Goal: Task Accomplishment & Management: Use online tool/utility

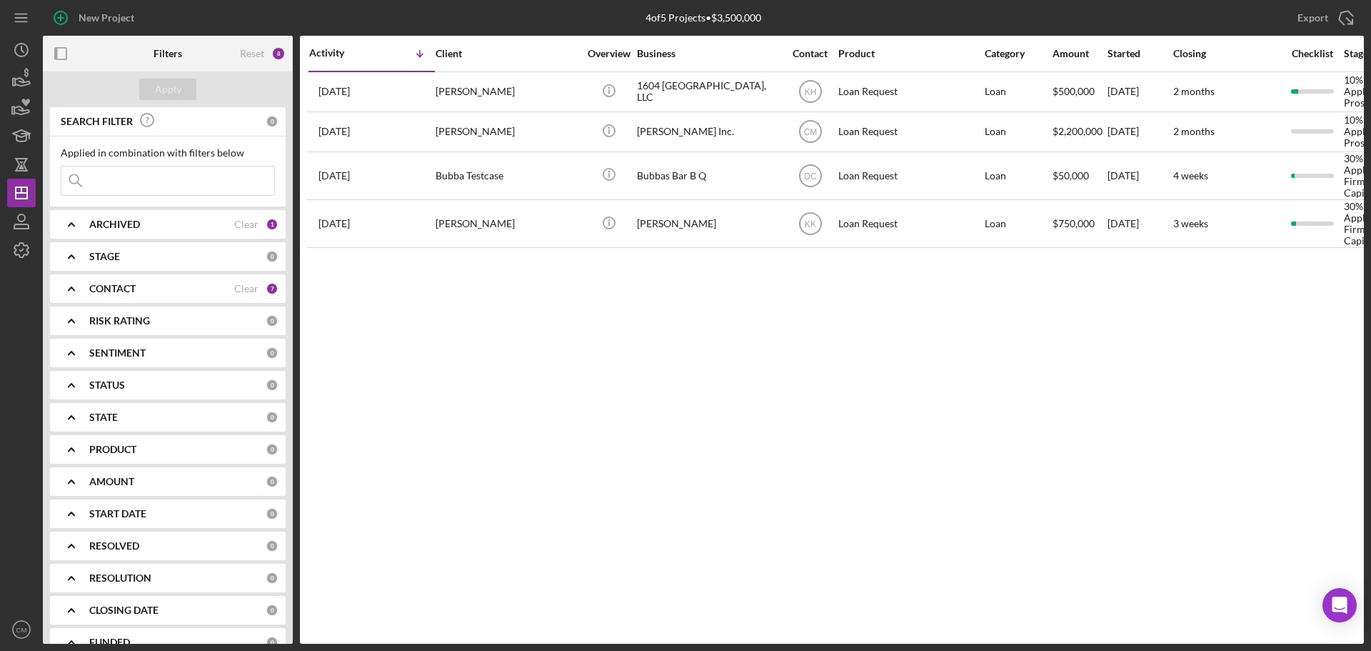
scroll to position [56, 0]
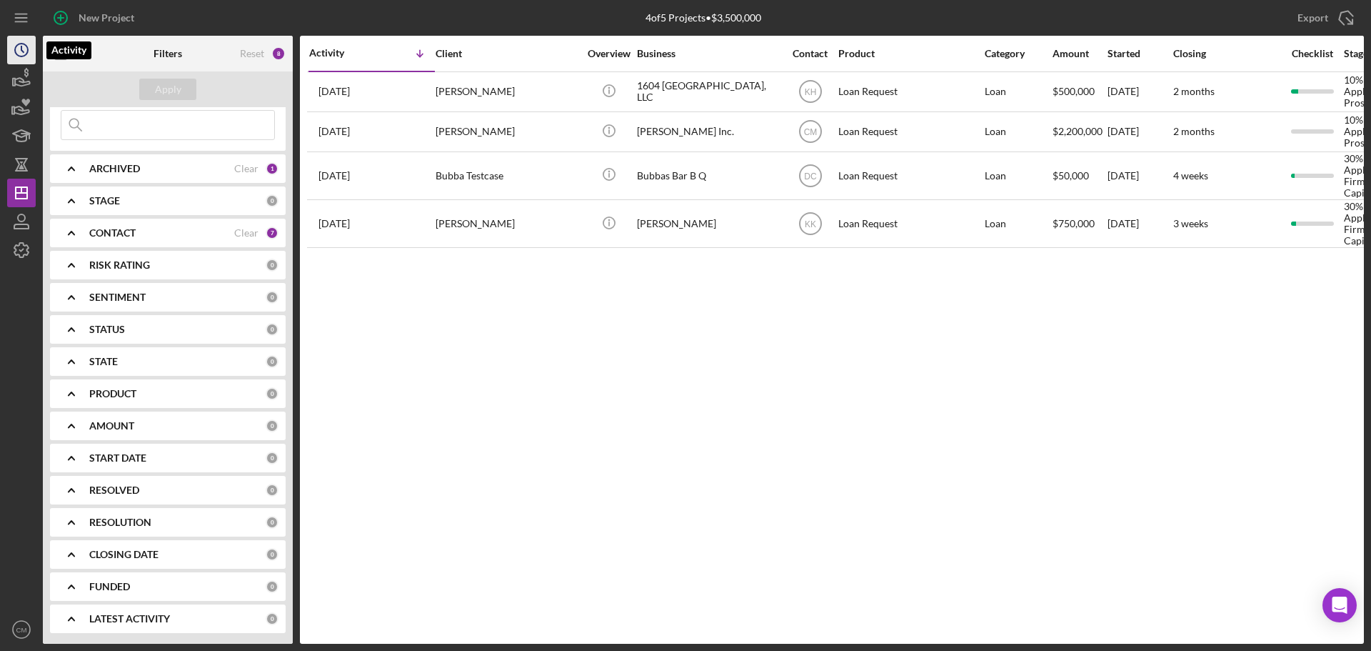
click at [29, 54] on icon "Icon/History" at bounding box center [22, 50] width 36 height 36
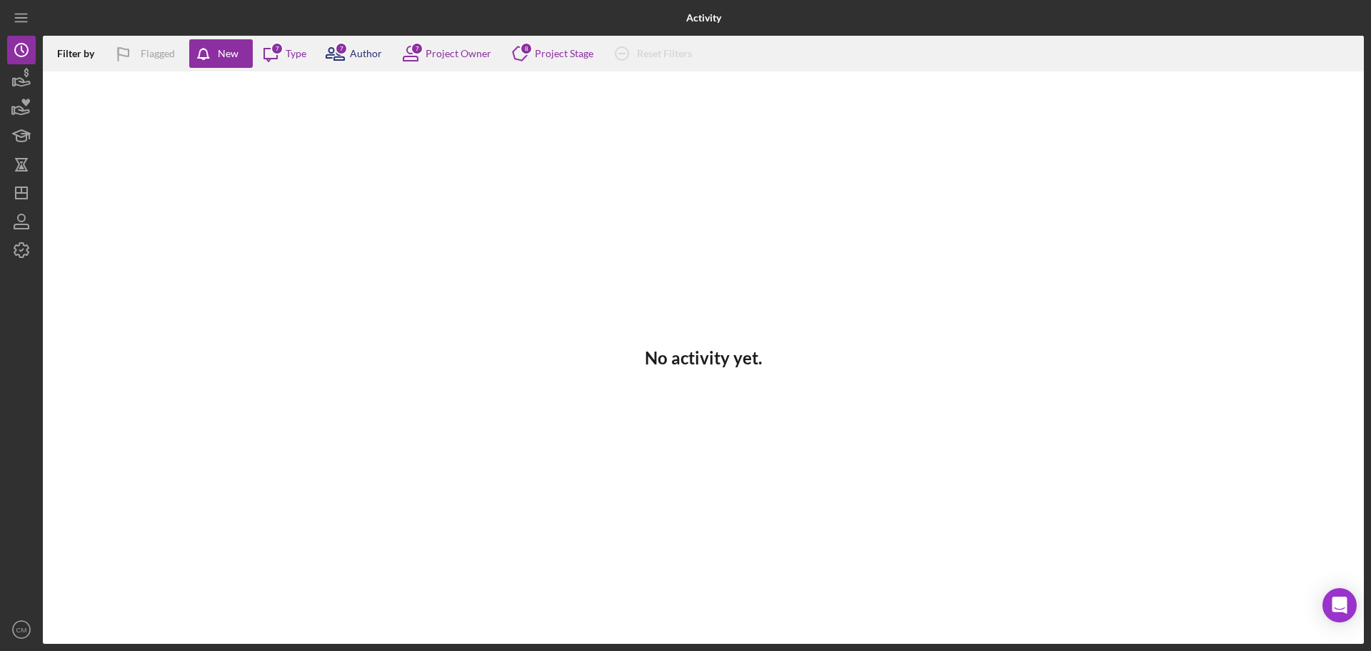
click at [352, 44] on icon at bounding box center [335, 54] width 36 height 36
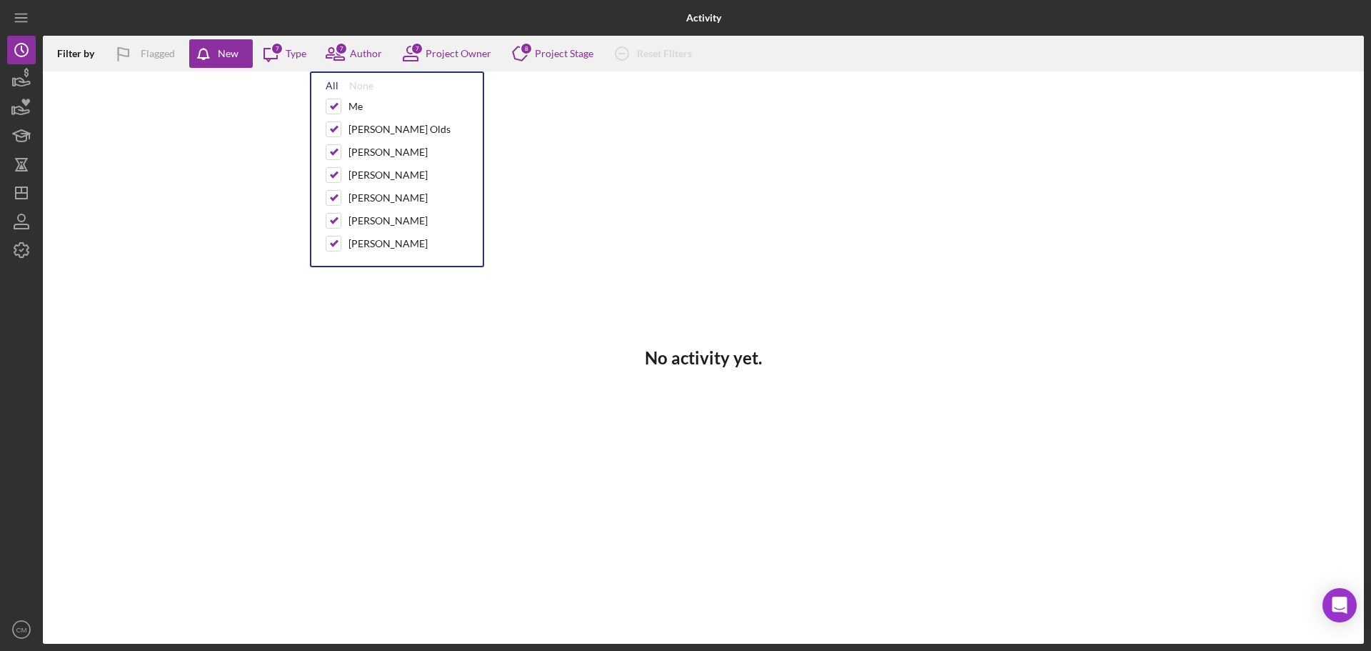
click at [333, 84] on div "All" at bounding box center [332, 85] width 13 height 11
click at [360, 81] on div "None" at bounding box center [361, 85] width 24 height 11
checkbox input "false"
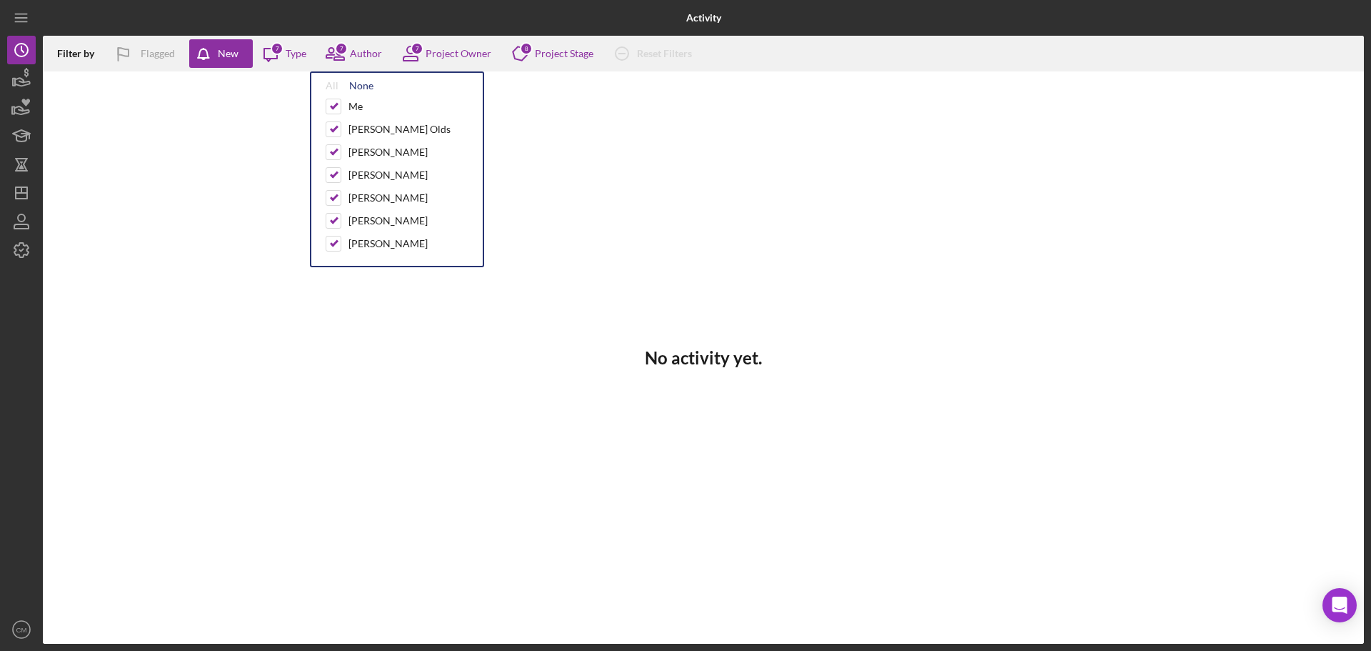
checkbox input "false"
click at [336, 248] on input "checkbox" at bounding box center [333, 243] width 14 height 14
checkbox input "true"
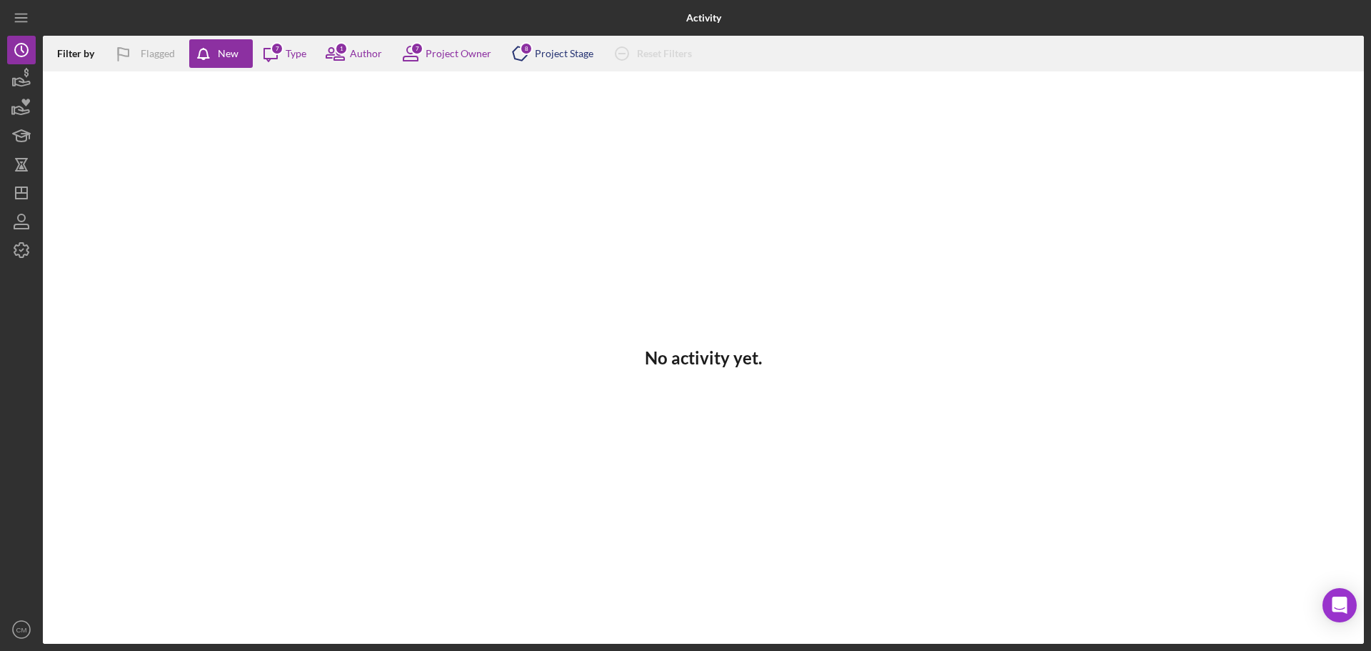
click at [538, 56] on div "Project Stage" at bounding box center [564, 53] width 59 height 11
click at [466, 62] on div "7 Project Owner" at bounding box center [442, 54] width 99 height 36
click at [138, 49] on icon "button" at bounding box center [123, 54] width 36 height 36
click at [141, 49] on div "Flagged" at bounding box center [158, 53] width 34 height 29
click at [278, 48] on div "7" at bounding box center [277, 48] width 13 height 13
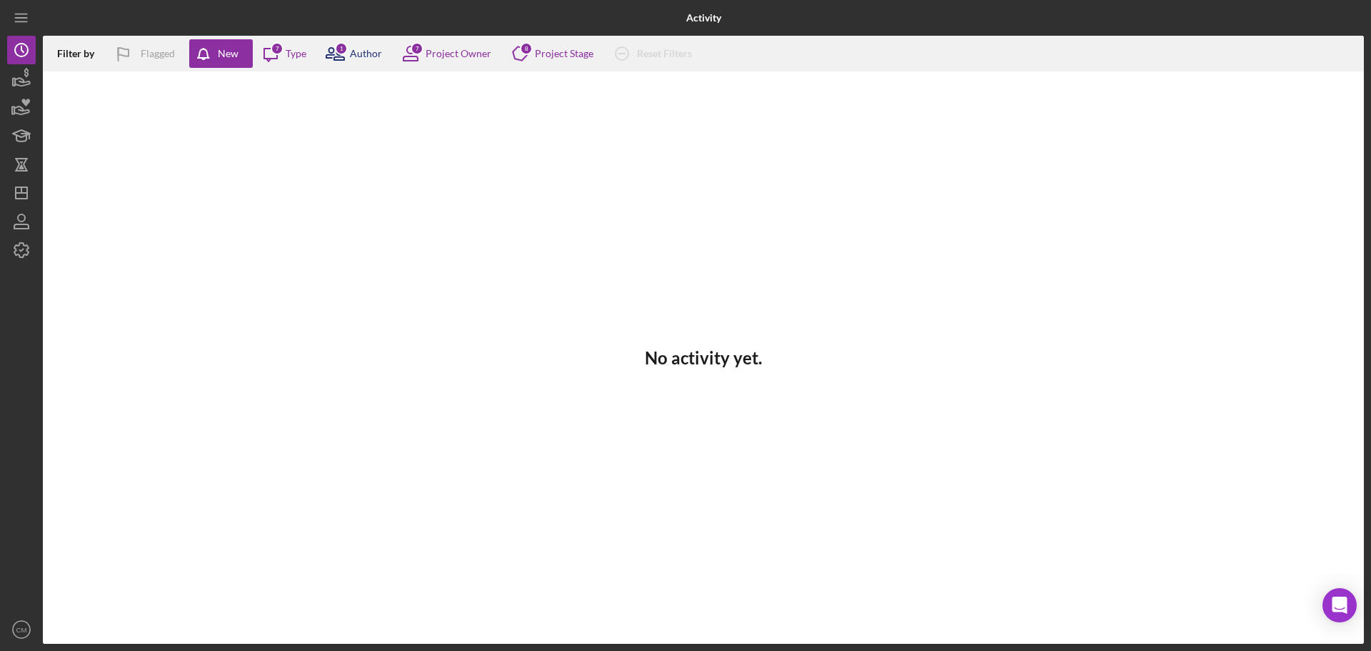
click at [351, 46] on icon at bounding box center [335, 54] width 36 height 36
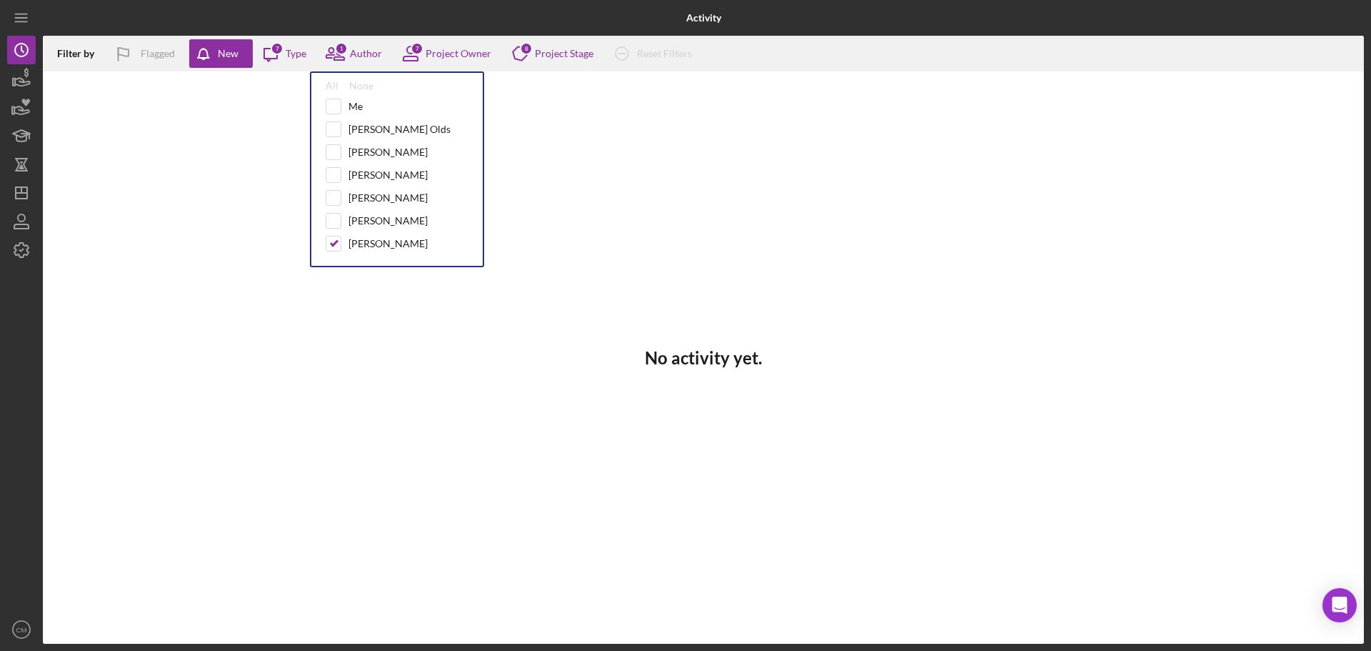
click at [329, 98] on div "All None Me [PERSON_NAME] Olds [PERSON_NAME] [PERSON_NAME] [PERSON_NAME] [PERSO…" at bounding box center [397, 169] width 174 height 196
click at [329, 84] on div "All" at bounding box center [332, 85] width 13 height 11
checkbox input "true"
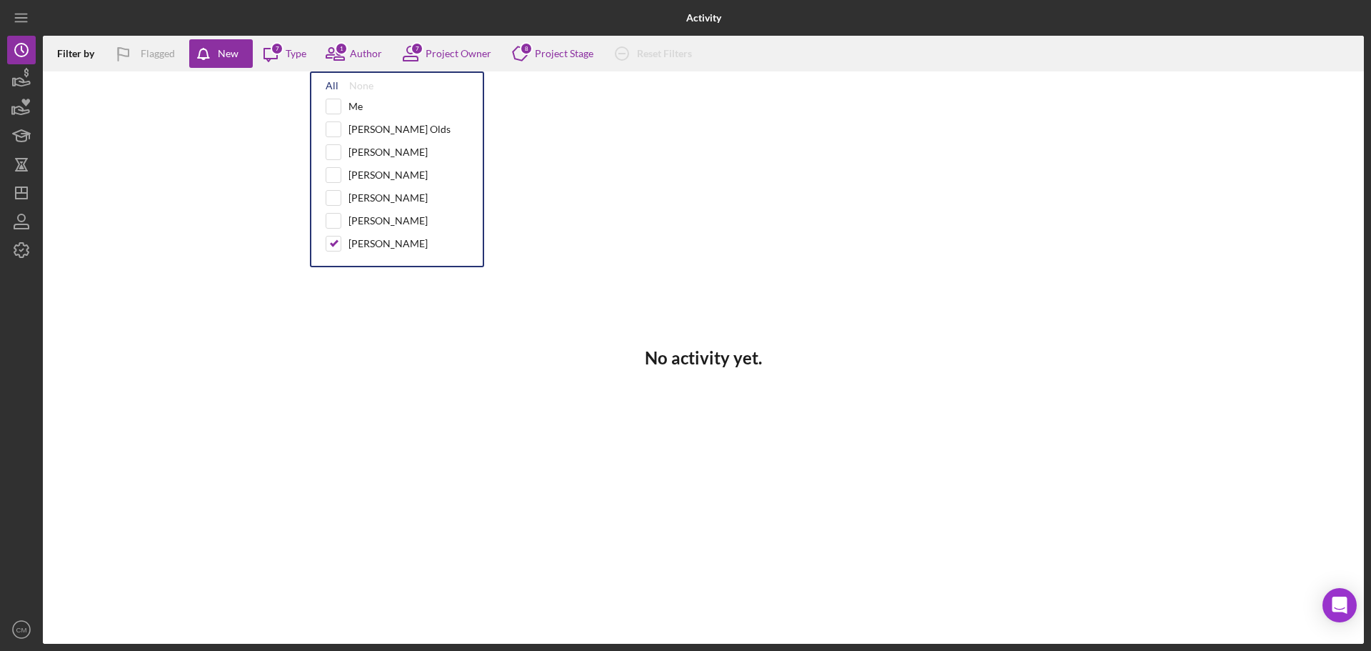
checkbox input "true"
click at [913, 228] on div "No activity yet." at bounding box center [703, 357] width 1321 height 572
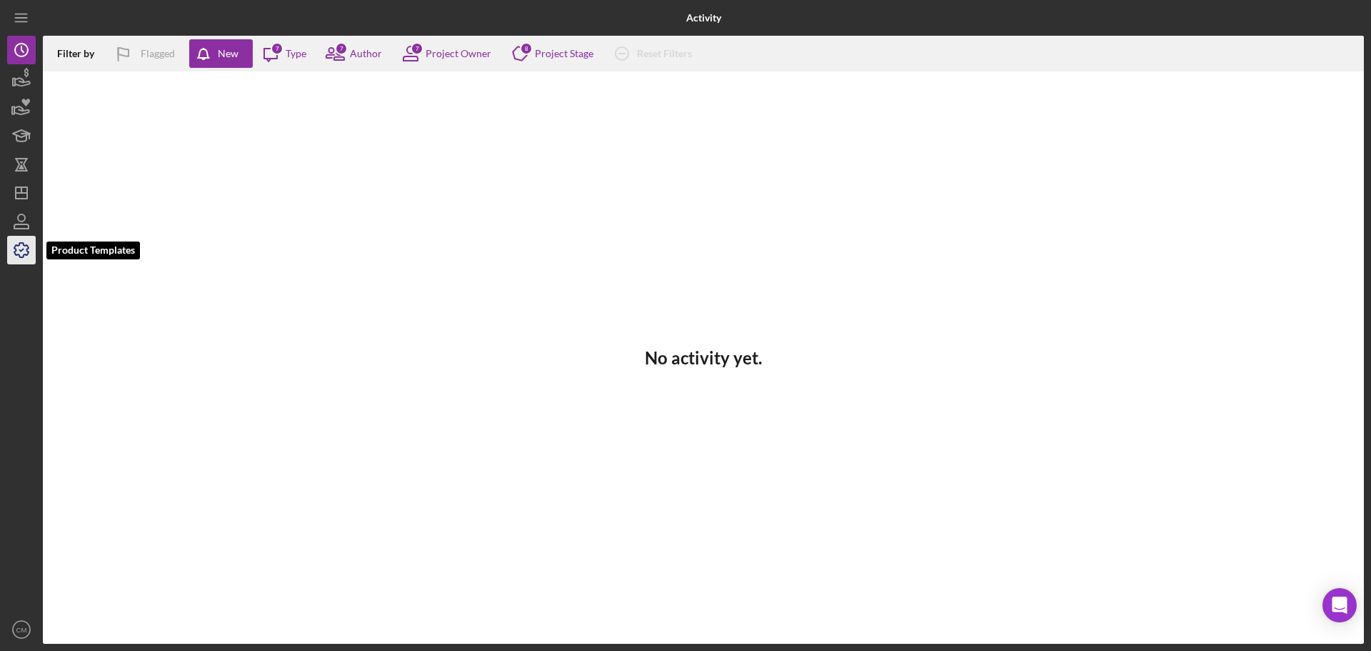
click at [22, 239] on icon "button" at bounding box center [22, 250] width 36 height 36
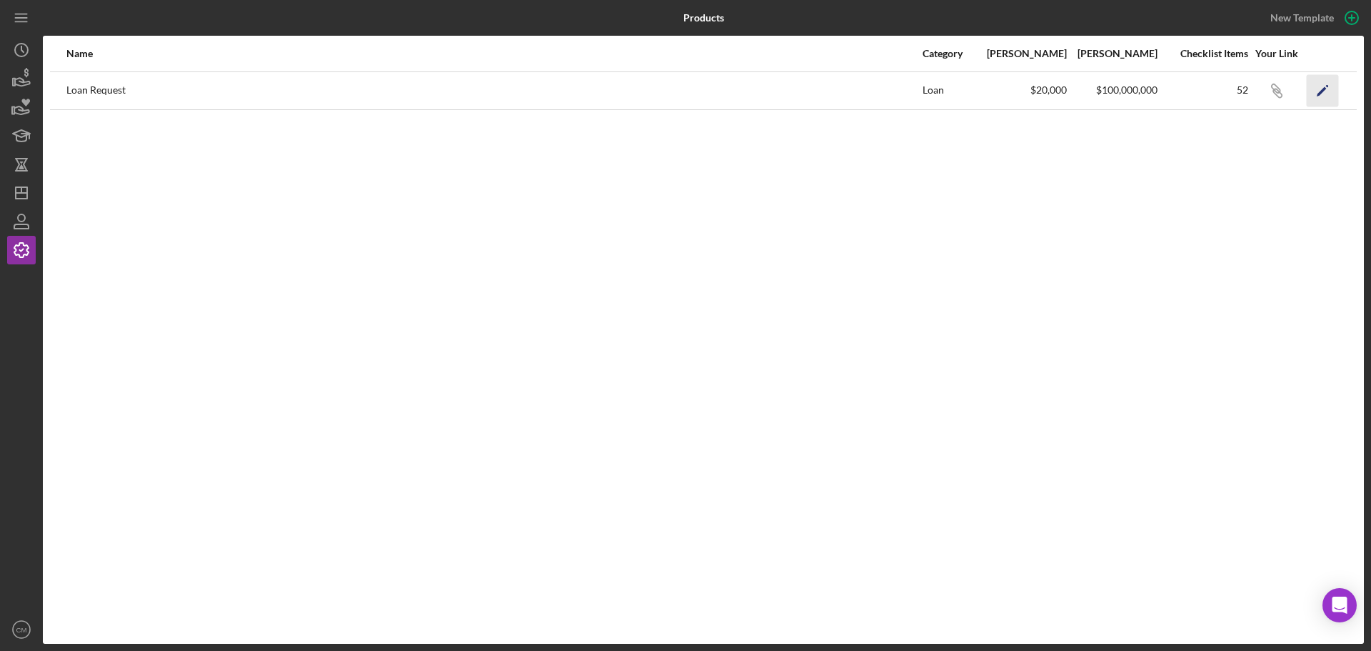
click at [1320, 92] on polygon "button" at bounding box center [1322, 91] width 10 height 10
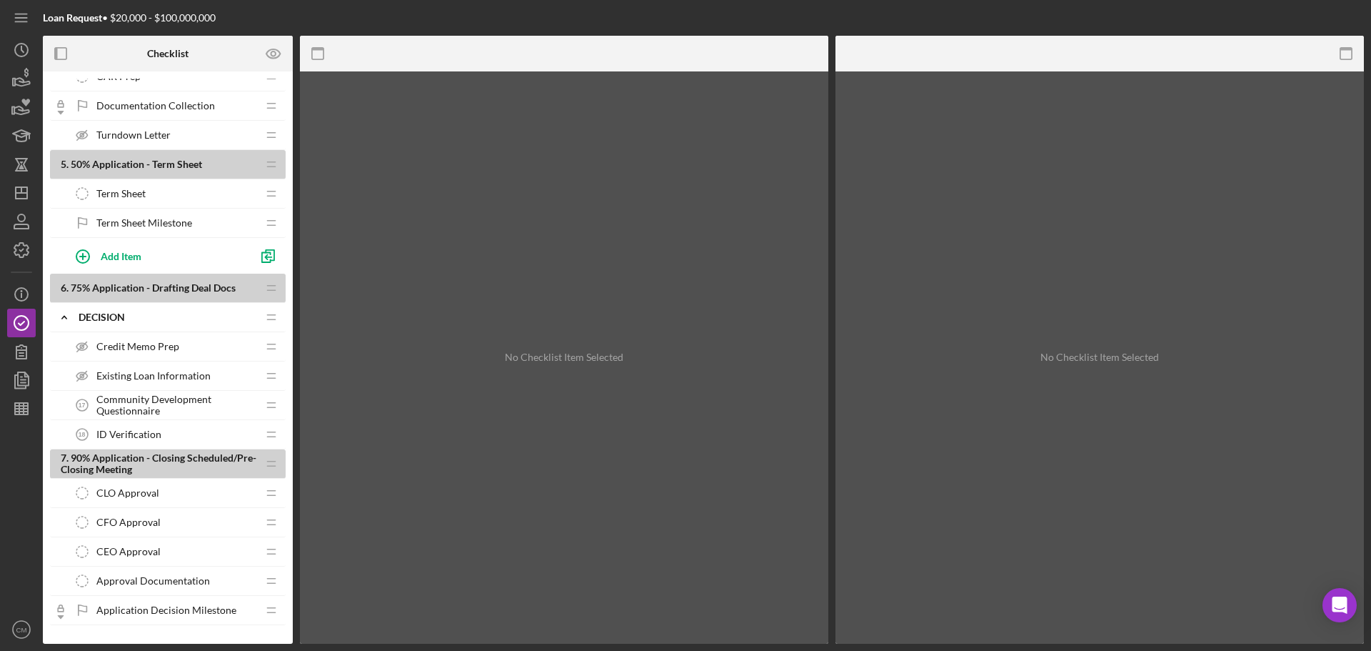
scroll to position [1225, 0]
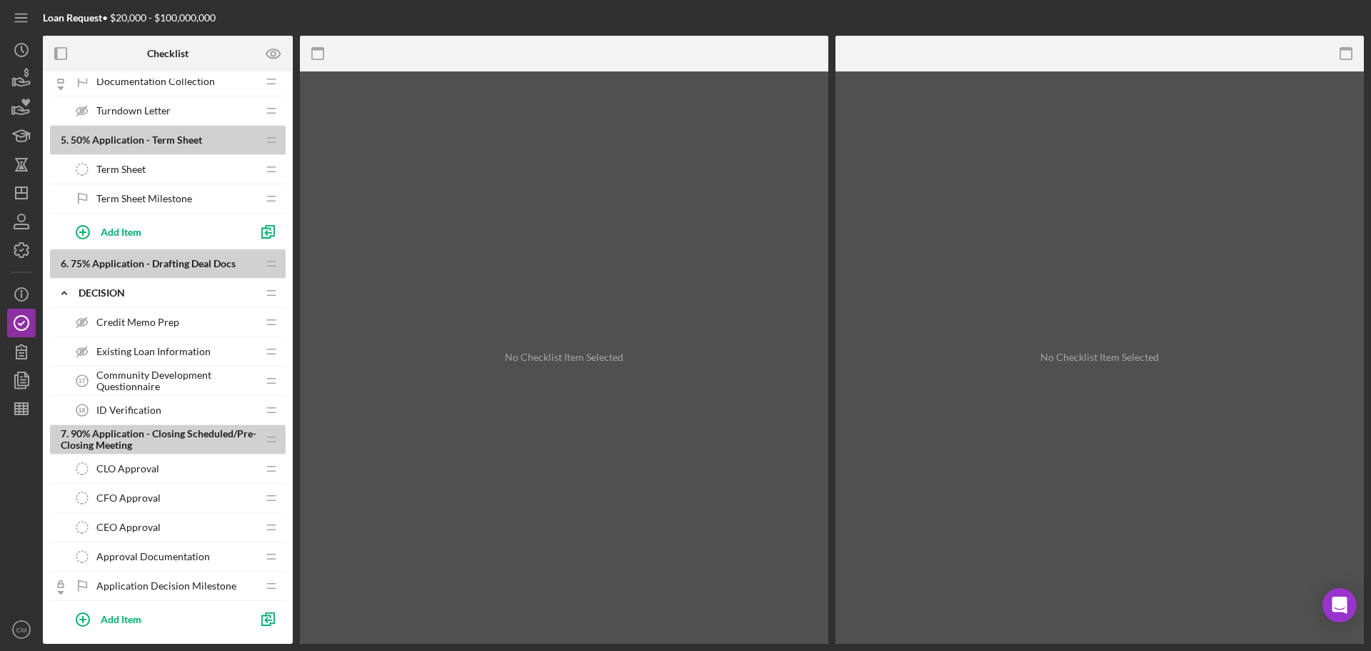
click at [154, 383] on span "Community Development Questionnaire" at bounding box center [176, 380] width 161 height 23
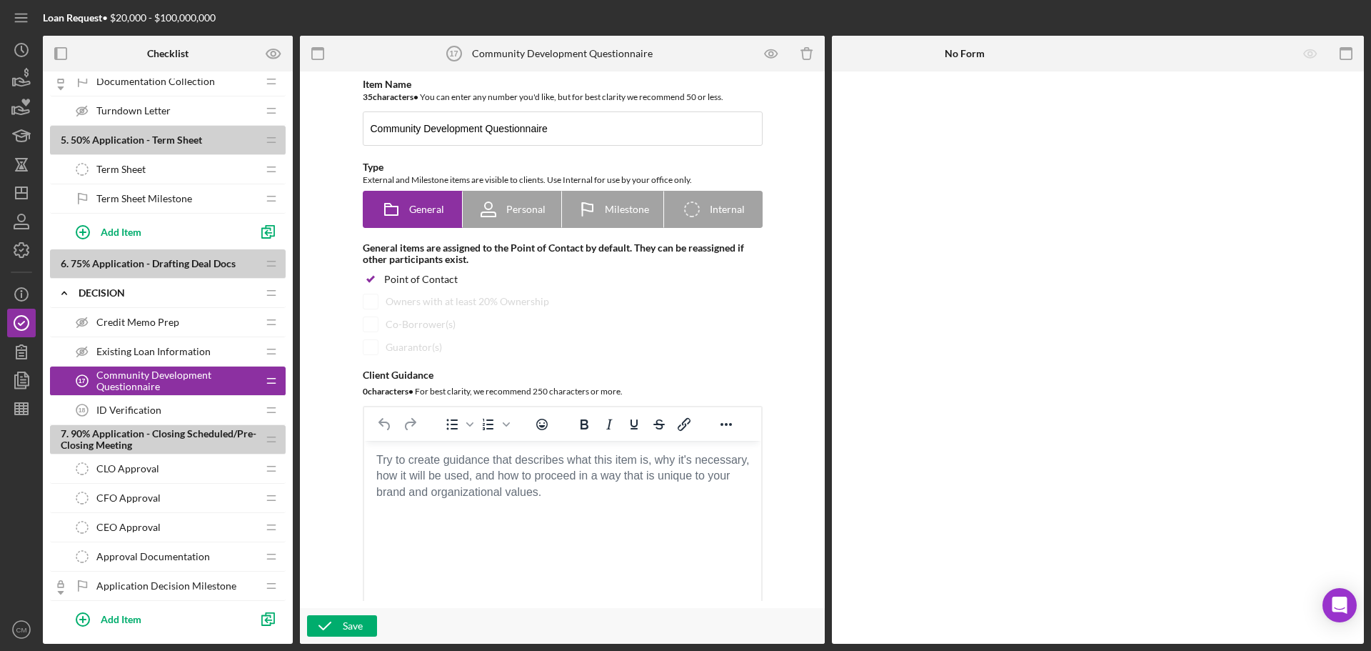
click at [171, 321] on span "Credit Memo Prep" at bounding box center [137, 321] width 83 height 11
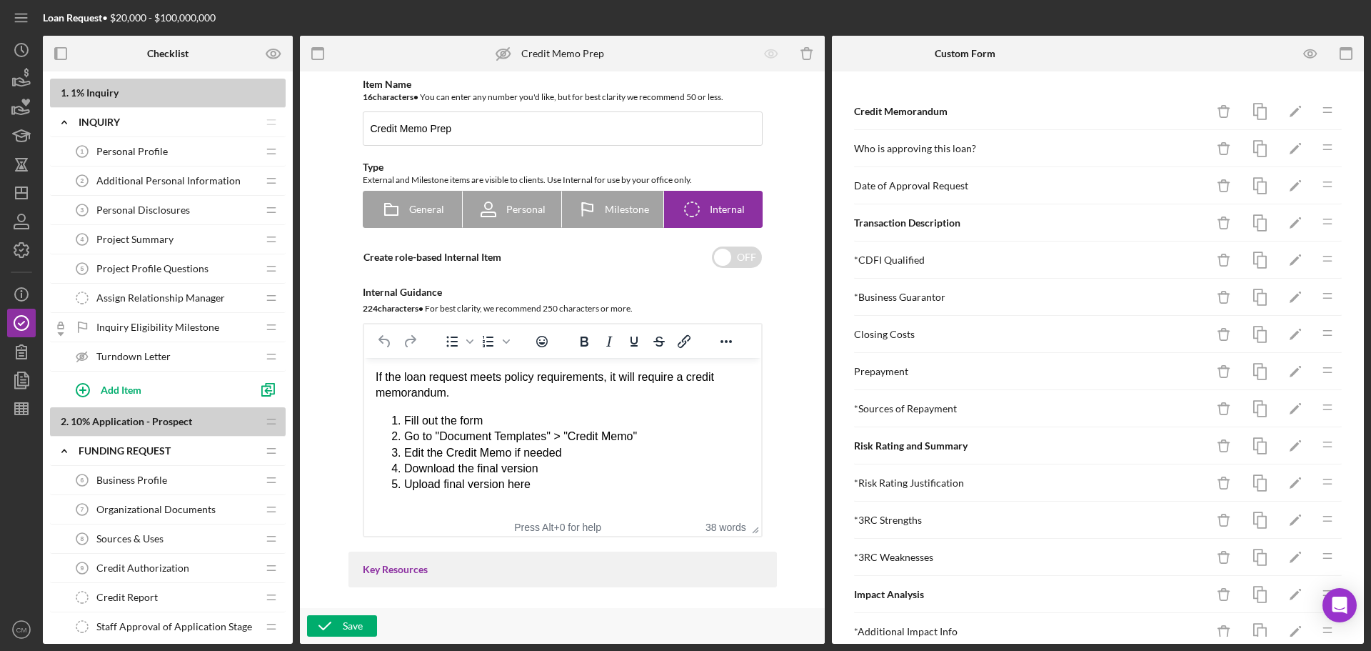
click at [166, 148] on div "Personal Profile 1 Personal Profile" at bounding box center [162, 151] width 189 height 29
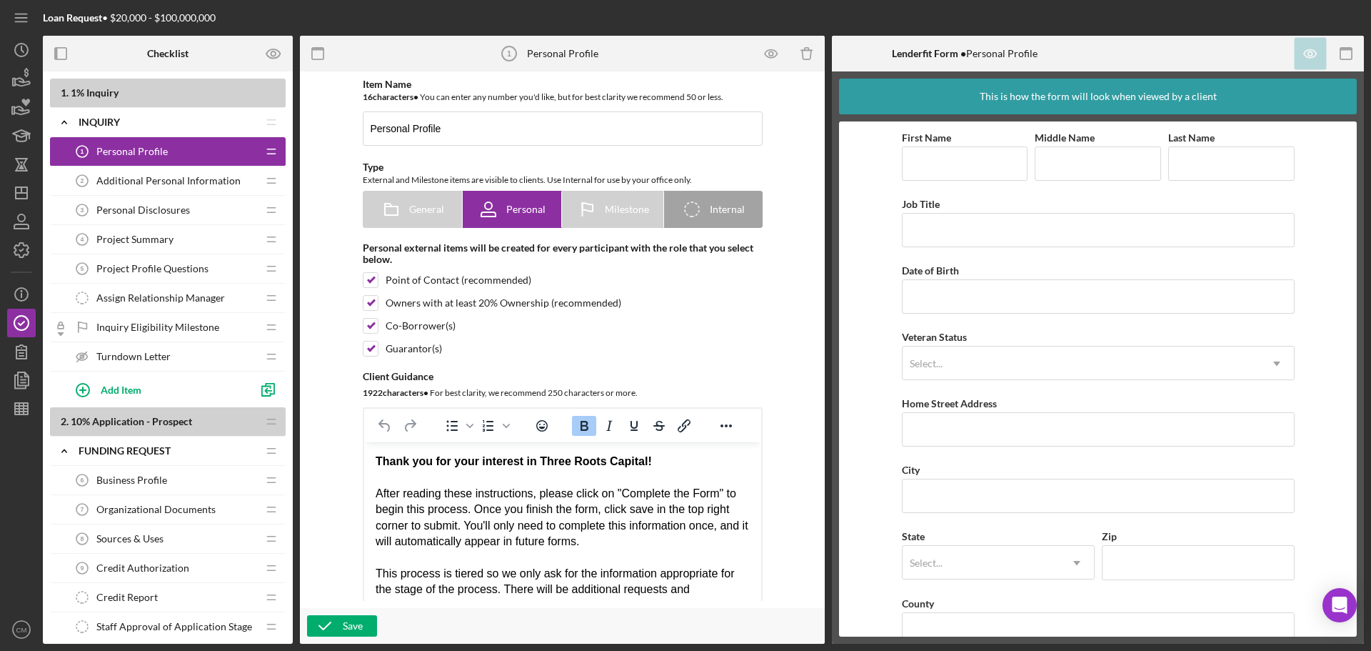
click at [141, 186] on span "Additional Personal Information" at bounding box center [168, 180] width 144 height 11
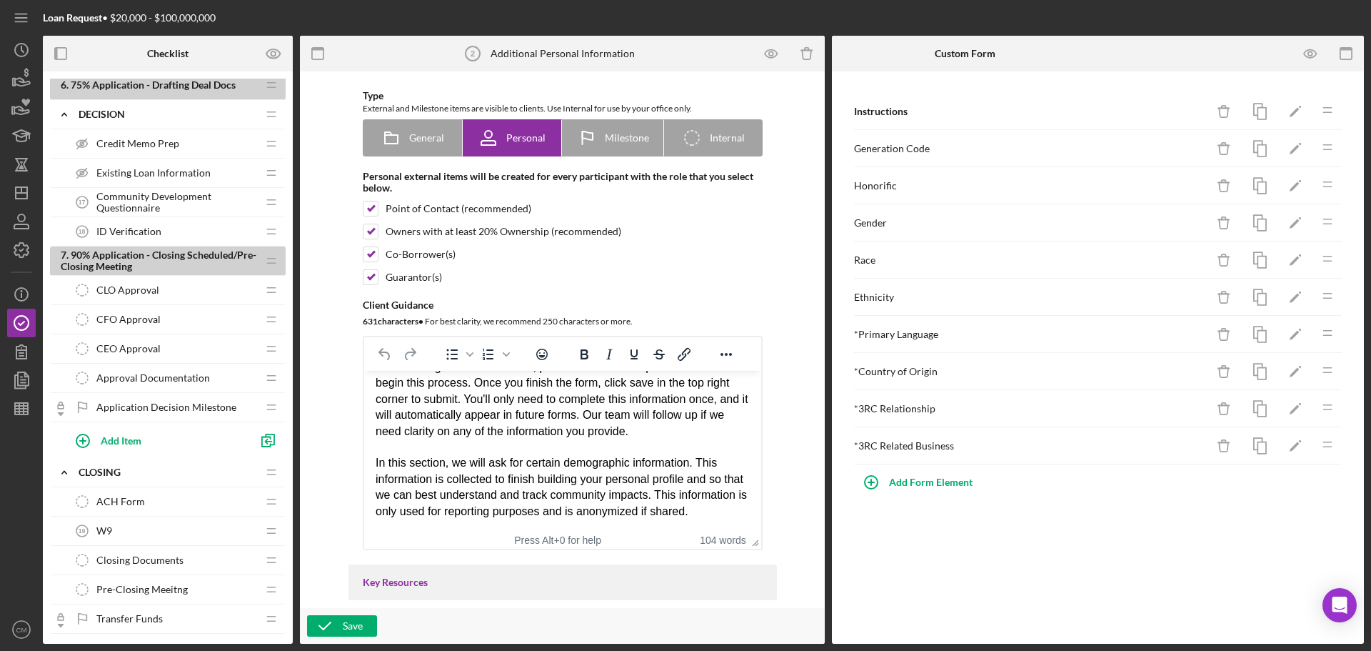
scroll to position [1428, 0]
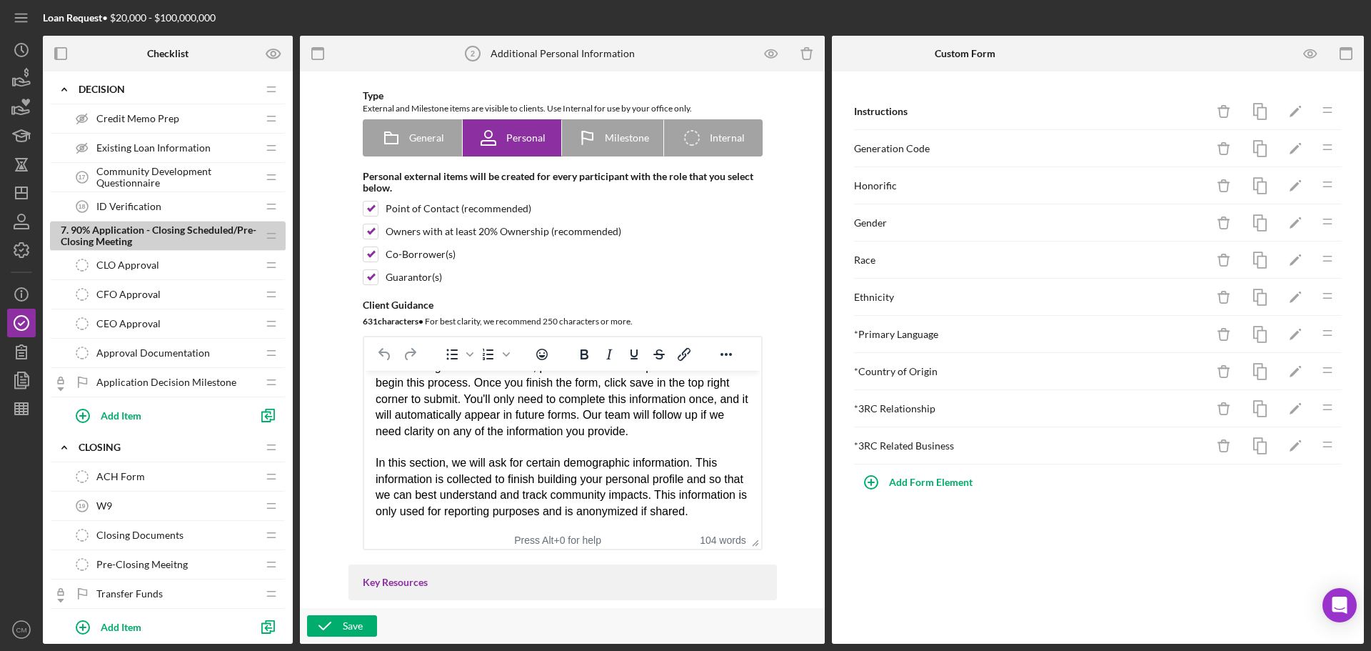
click at [144, 536] on span "Closing Documents" at bounding box center [139, 534] width 87 height 11
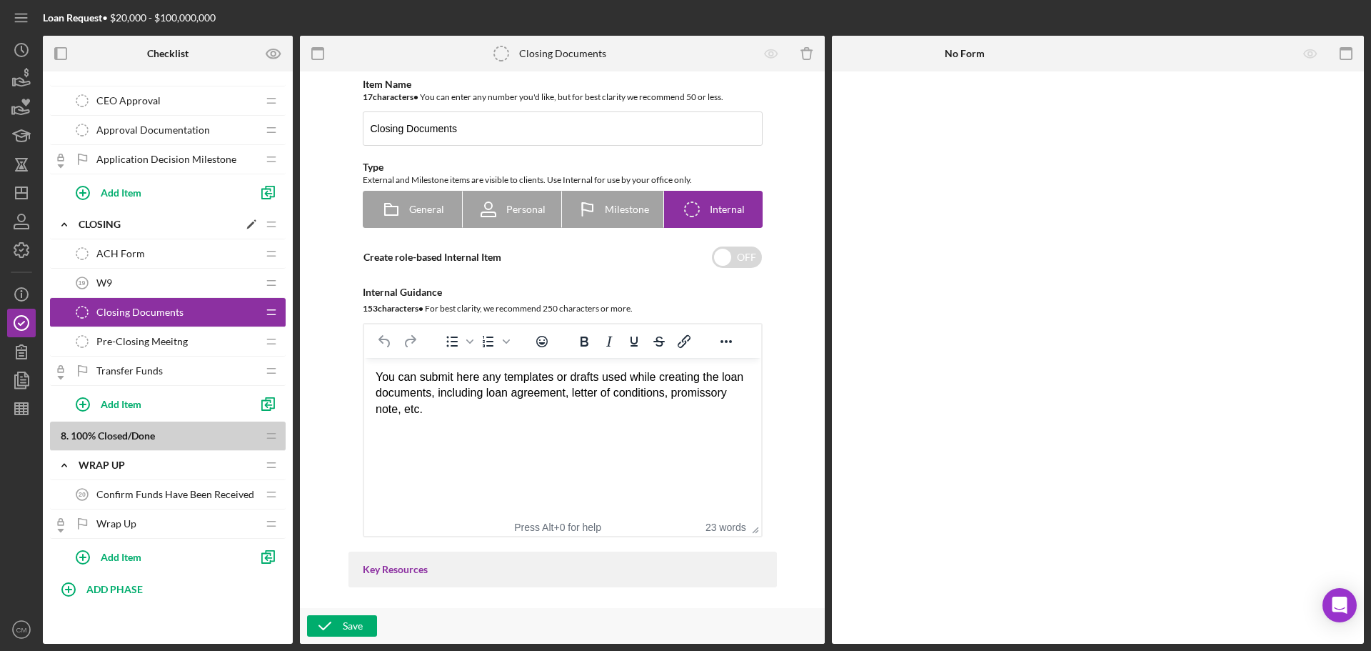
scroll to position [1653, 0]
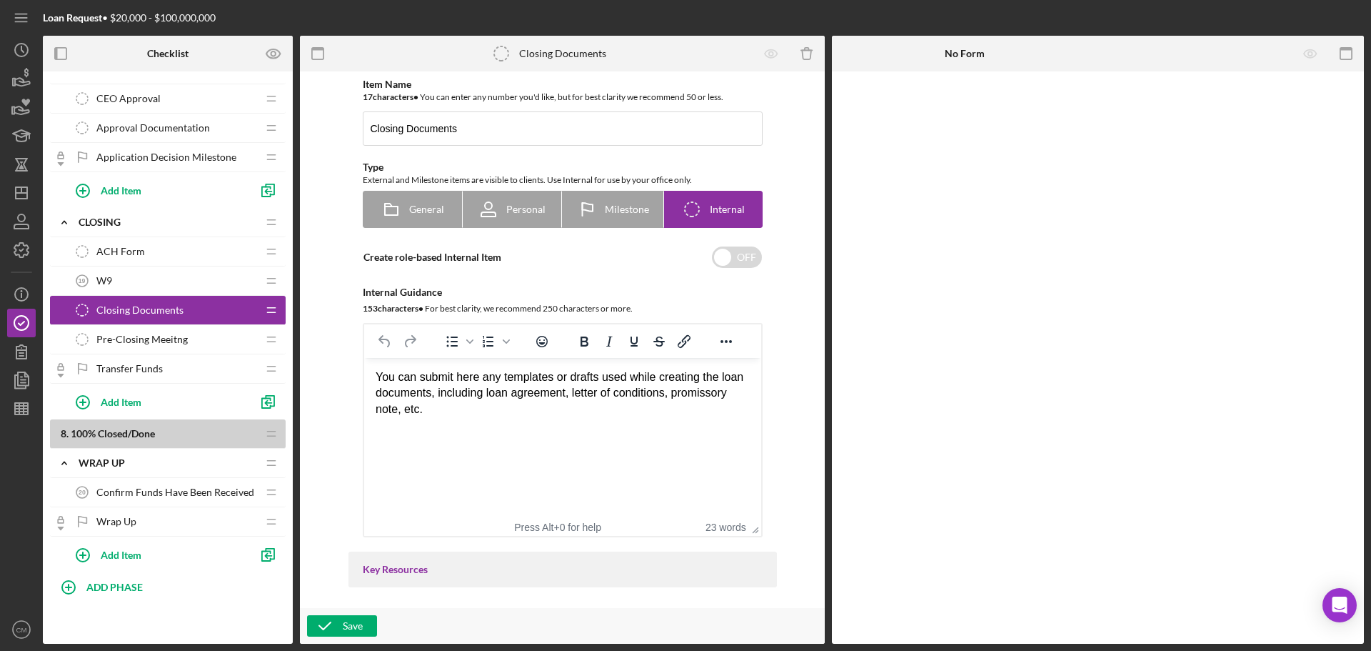
click at [169, 341] on span "Pre-Closing Meeitng" at bounding box center [141, 339] width 91 height 11
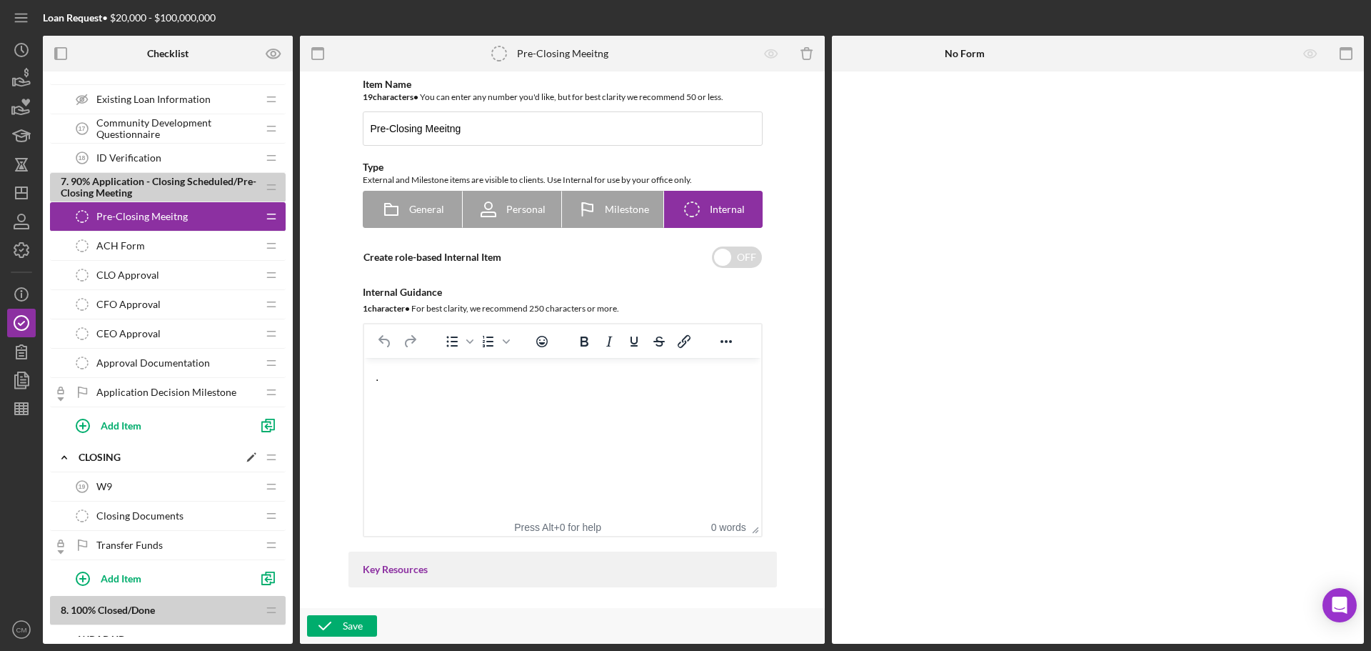
scroll to position [1510, 0]
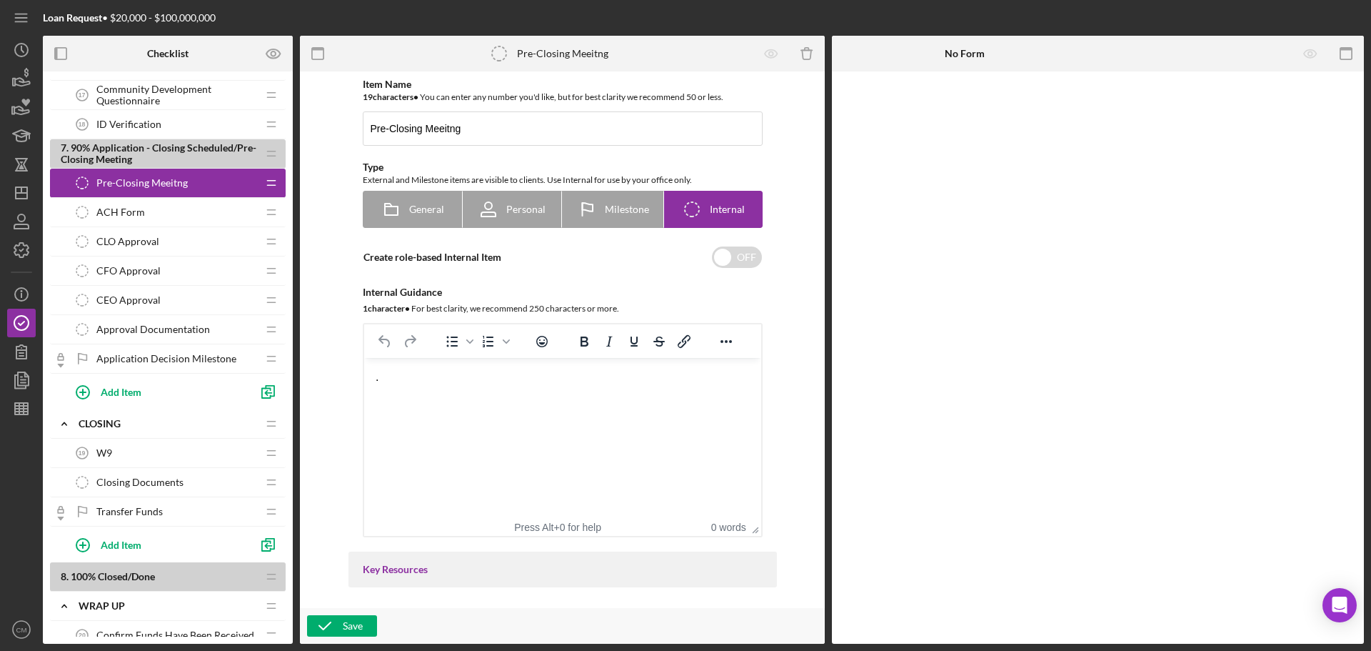
click at [212, 331] on div "Approval Documentation Approval Documentation" at bounding box center [162, 329] width 189 height 29
